Goal: Information Seeking & Learning: Check status

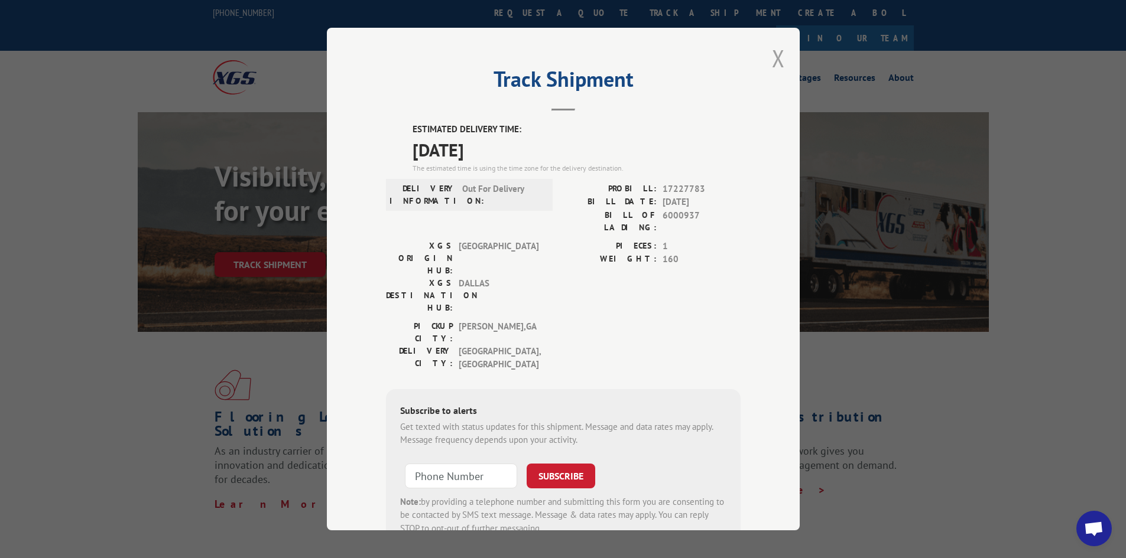
click at [775, 59] on button "Close modal" at bounding box center [778, 58] width 13 height 31
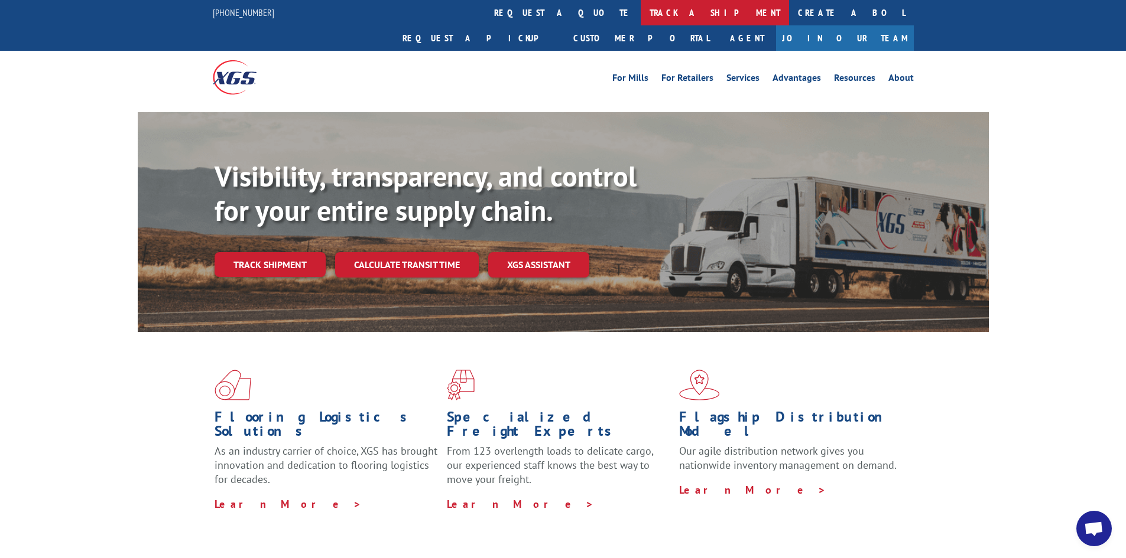
click at [640, 13] on link "track a shipment" at bounding box center [714, 12] width 148 height 25
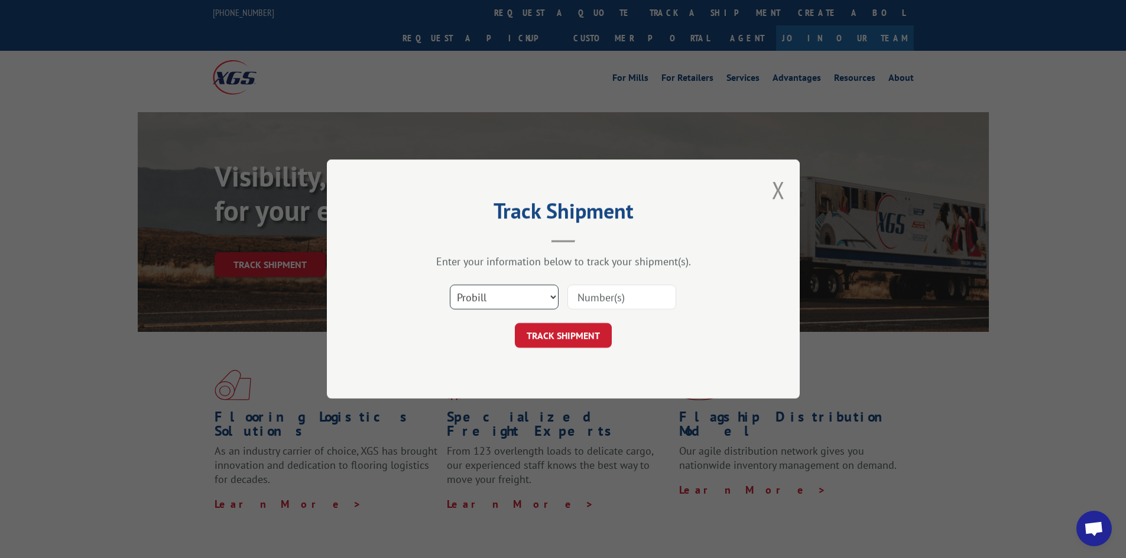
click at [520, 301] on select "Select category... Probill BOL PO" at bounding box center [504, 297] width 109 height 25
select select "po"
click at [450, 285] on select "Select category... Probill BOL PO" at bounding box center [504, 297] width 109 height 25
click at [623, 292] on input at bounding box center [621, 297] width 109 height 25
type input "fw000905"
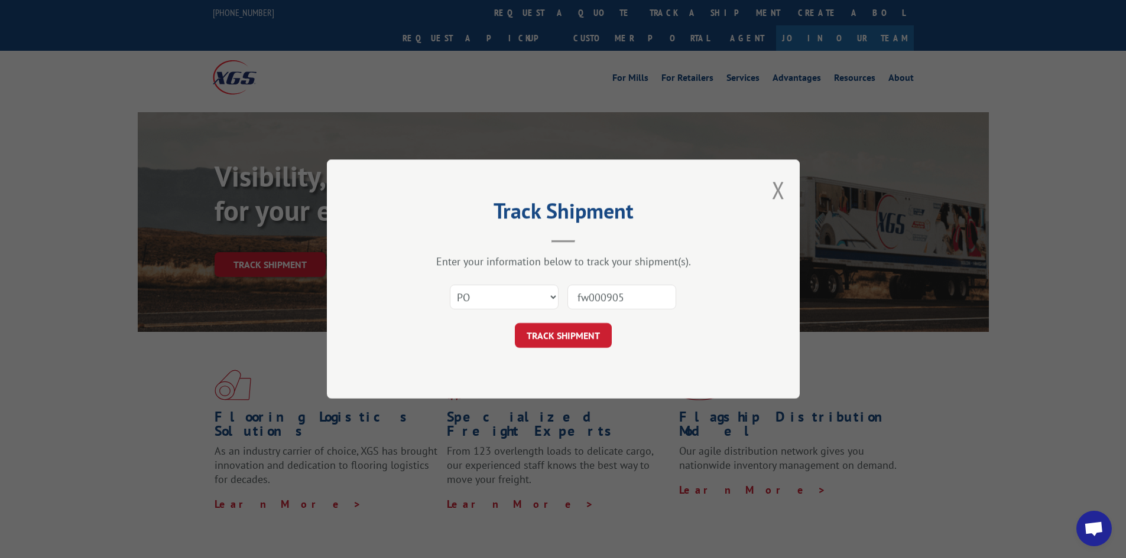
click at [577, 339] on button "TRACK SHIPMENT" at bounding box center [563, 335] width 97 height 25
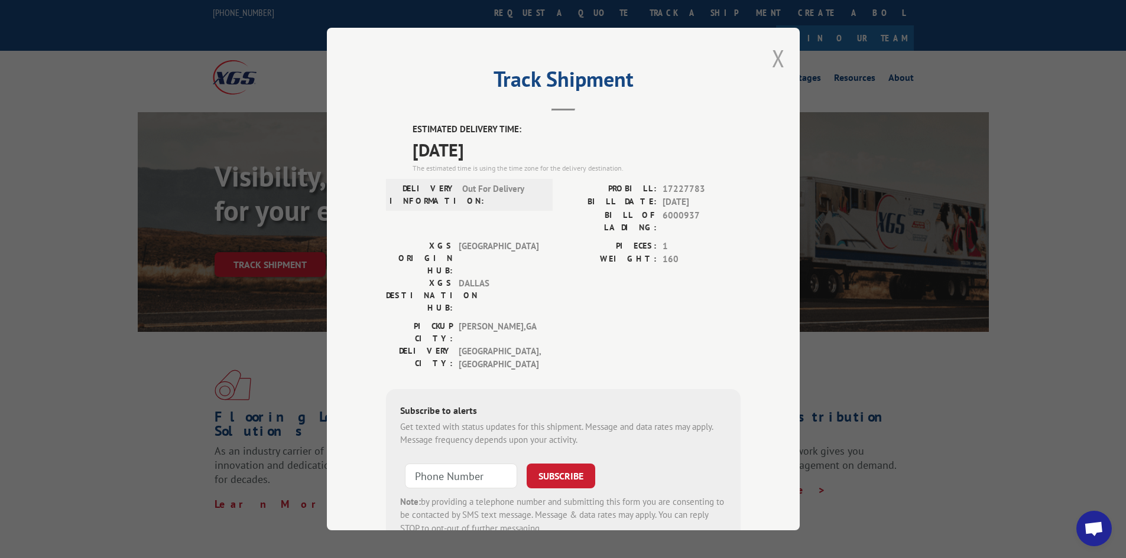
click at [779, 60] on button "Close modal" at bounding box center [778, 58] width 13 height 31
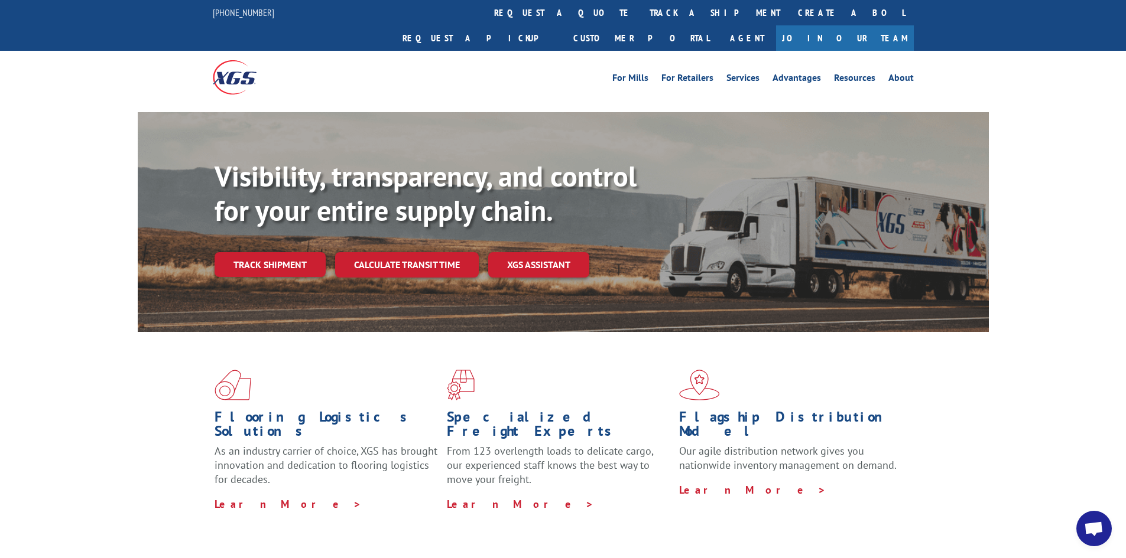
click at [640, 8] on link "track a shipment" at bounding box center [714, 12] width 148 height 25
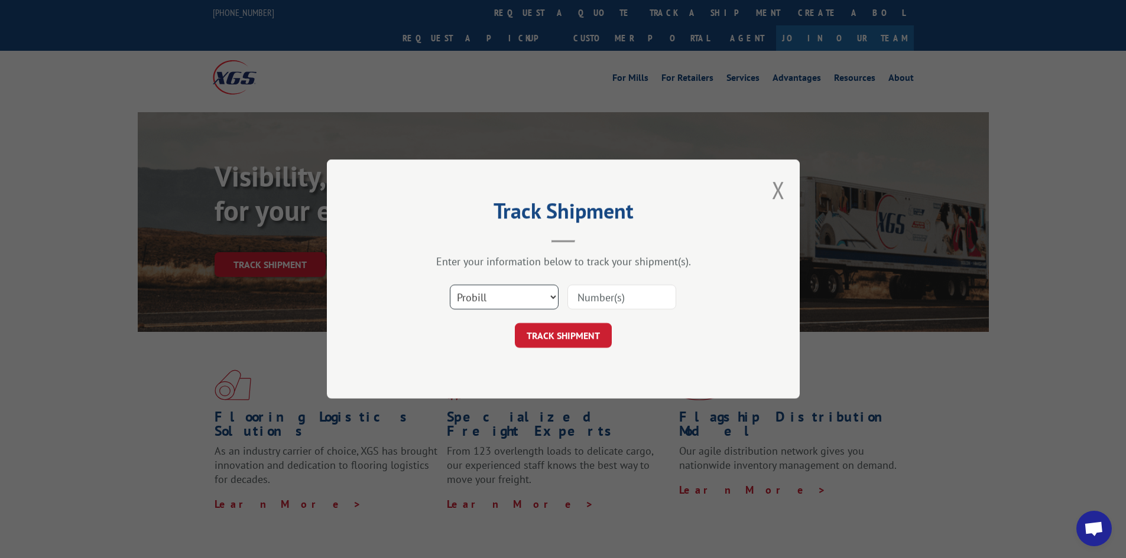
click at [531, 306] on select "Select category... Probill BOL PO" at bounding box center [504, 297] width 109 height 25
select select "po"
click at [450, 285] on select "Select category... Probill BOL PO" at bounding box center [504, 297] width 109 height 25
click at [634, 291] on input at bounding box center [621, 297] width 109 height 25
type input "fw000905"
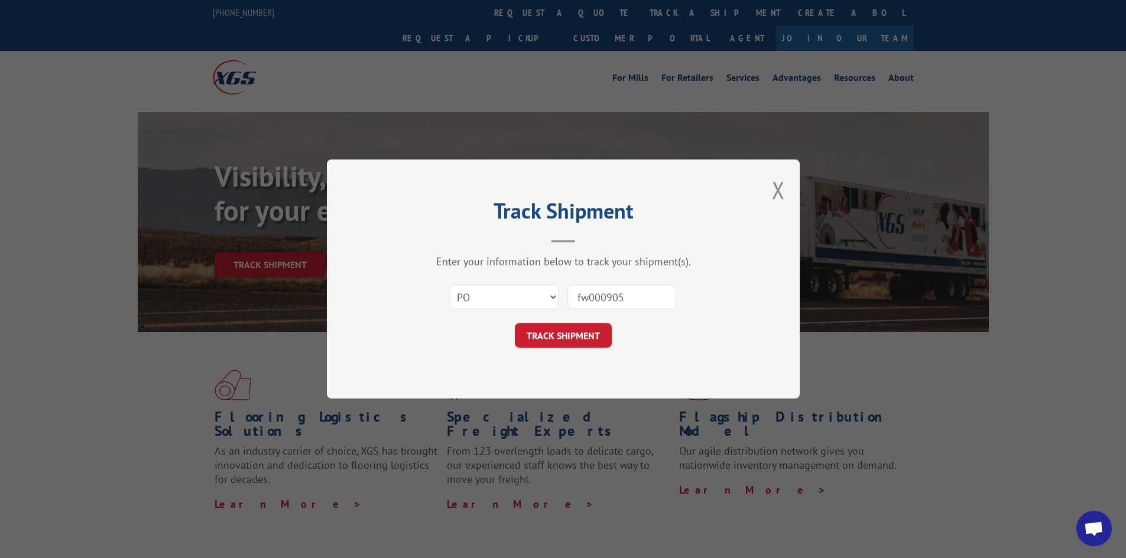
click at [597, 349] on div "Track Shipment Enter your information below to track your shipment(s). Select c…" at bounding box center [563, 279] width 473 height 239
click at [608, 317] on form "Select category... Probill BOL PO fw000905 TRACK SHIPMENT" at bounding box center [563, 313] width 355 height 70
click at [594, 331] on button "TRACK SHIPMENT" at bounding box center [563, 335] width 97 height 25
